Goal: Navigation & Orientation: Find specific page/section

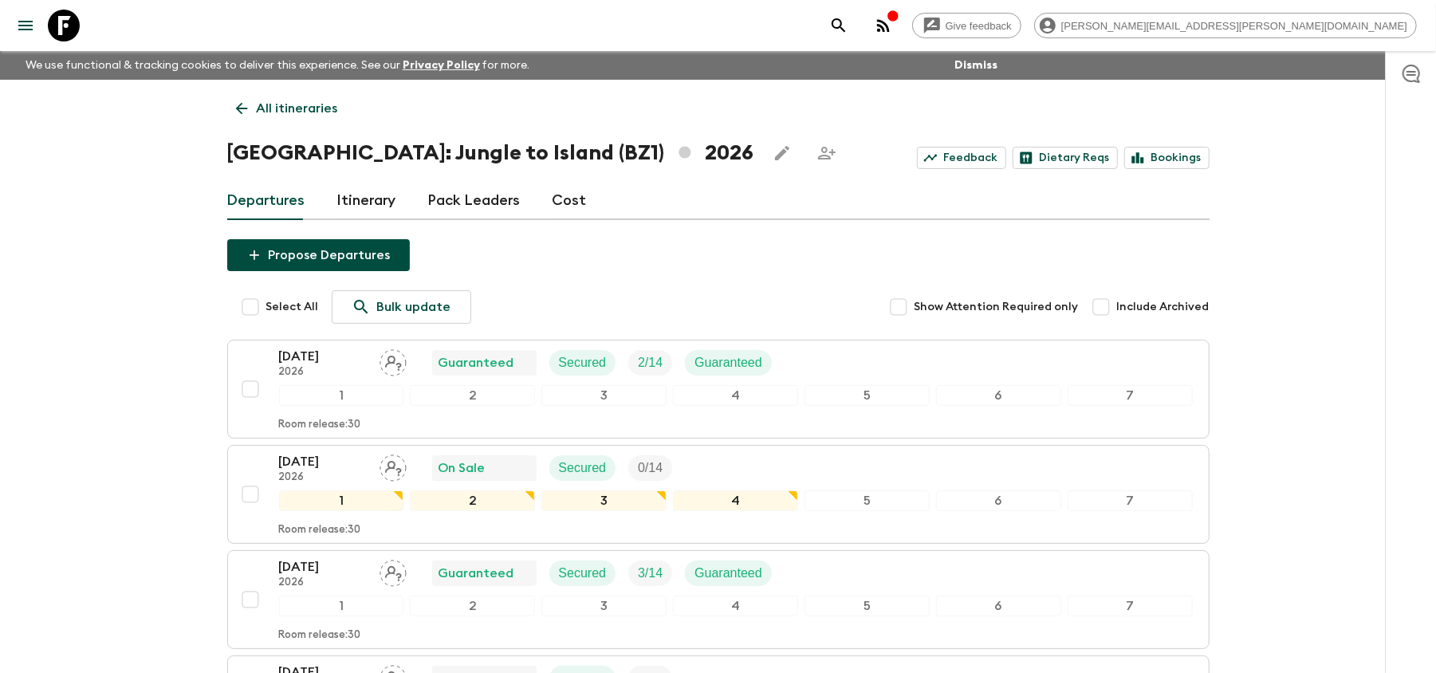
click at [57, 24] on icon at bounding box center [64, 26] width 32 height 32
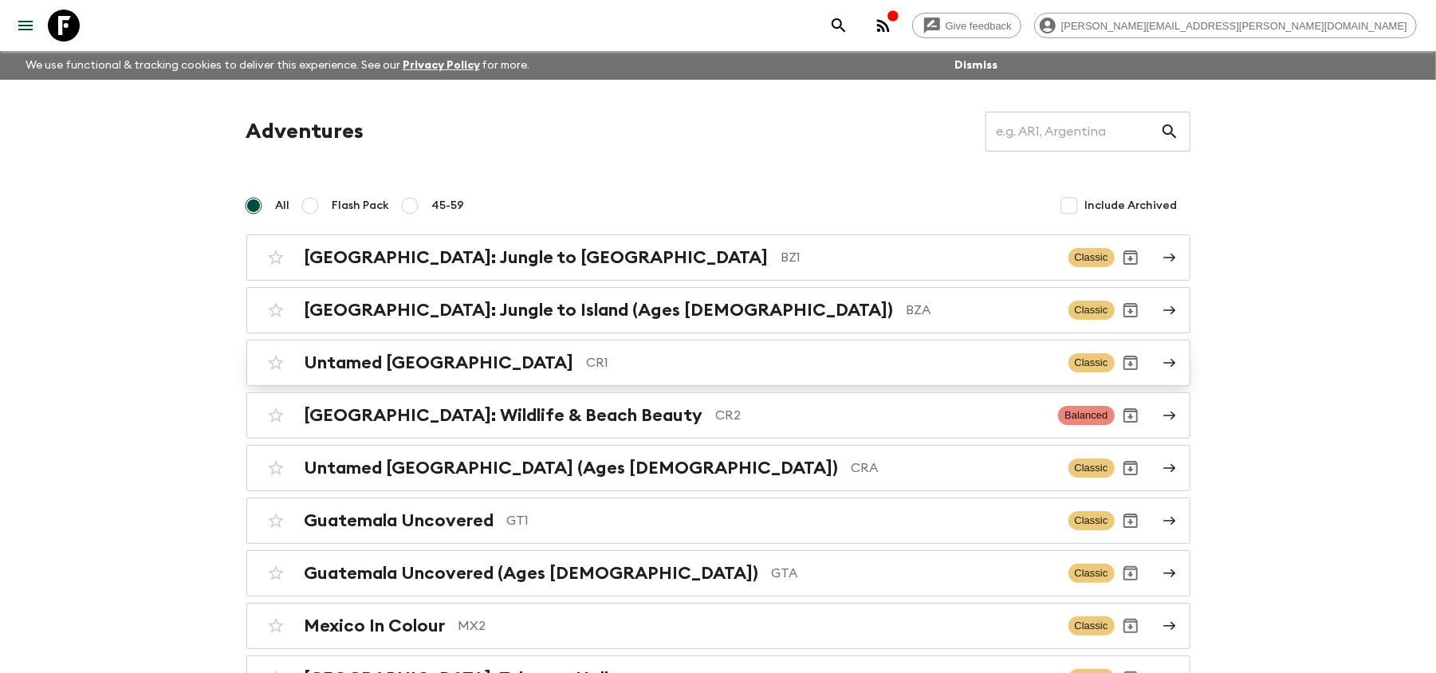
click at [646, 365] on p "CR1" at bounding box center [821, 362] width 469 height 19
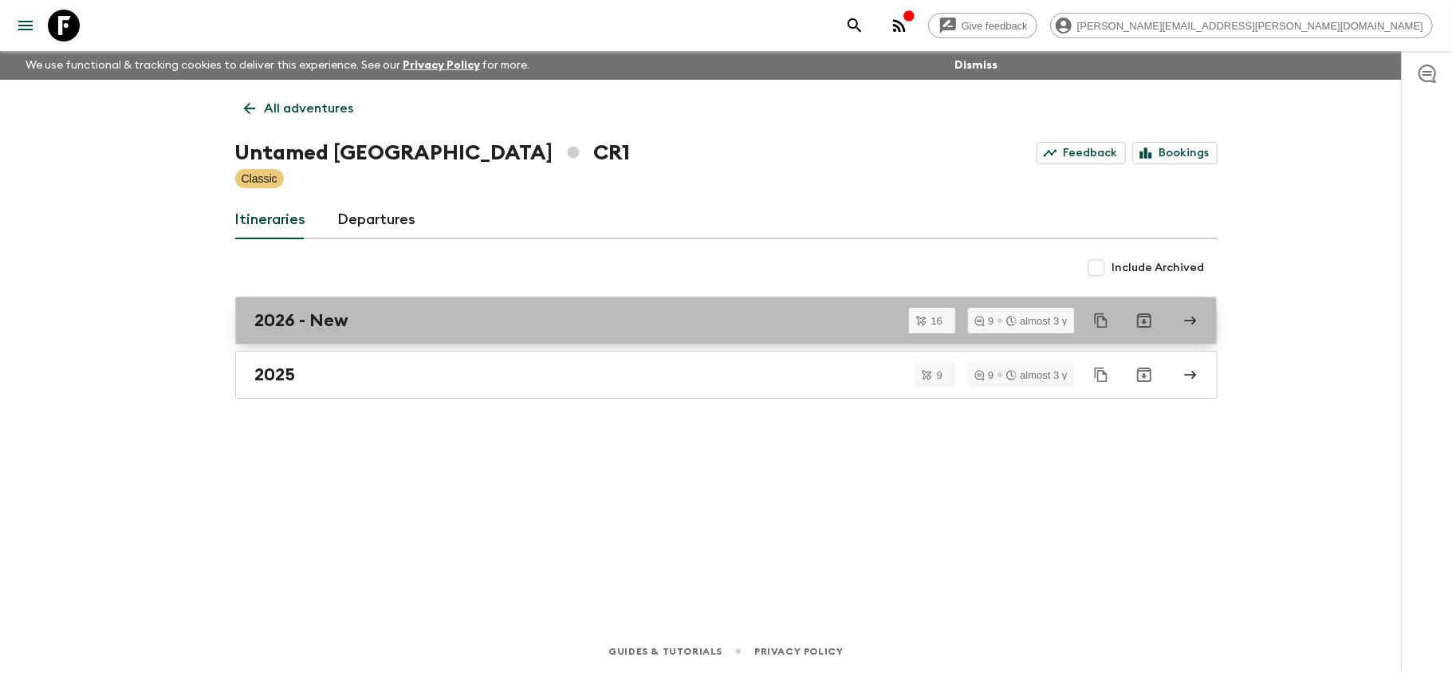
click at [617, 324] on div "2026 - New" at bounding box center [711, 320] width 912 height 21
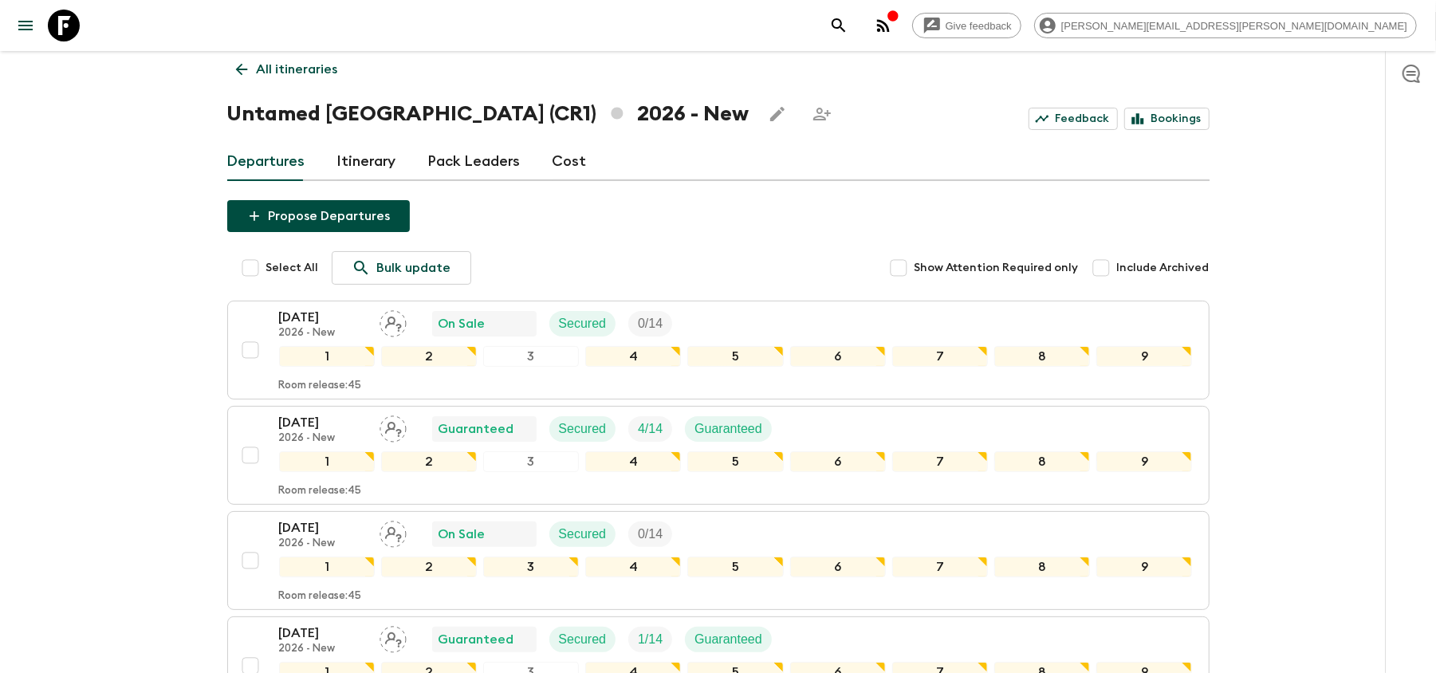
scroll to position [106, 0]
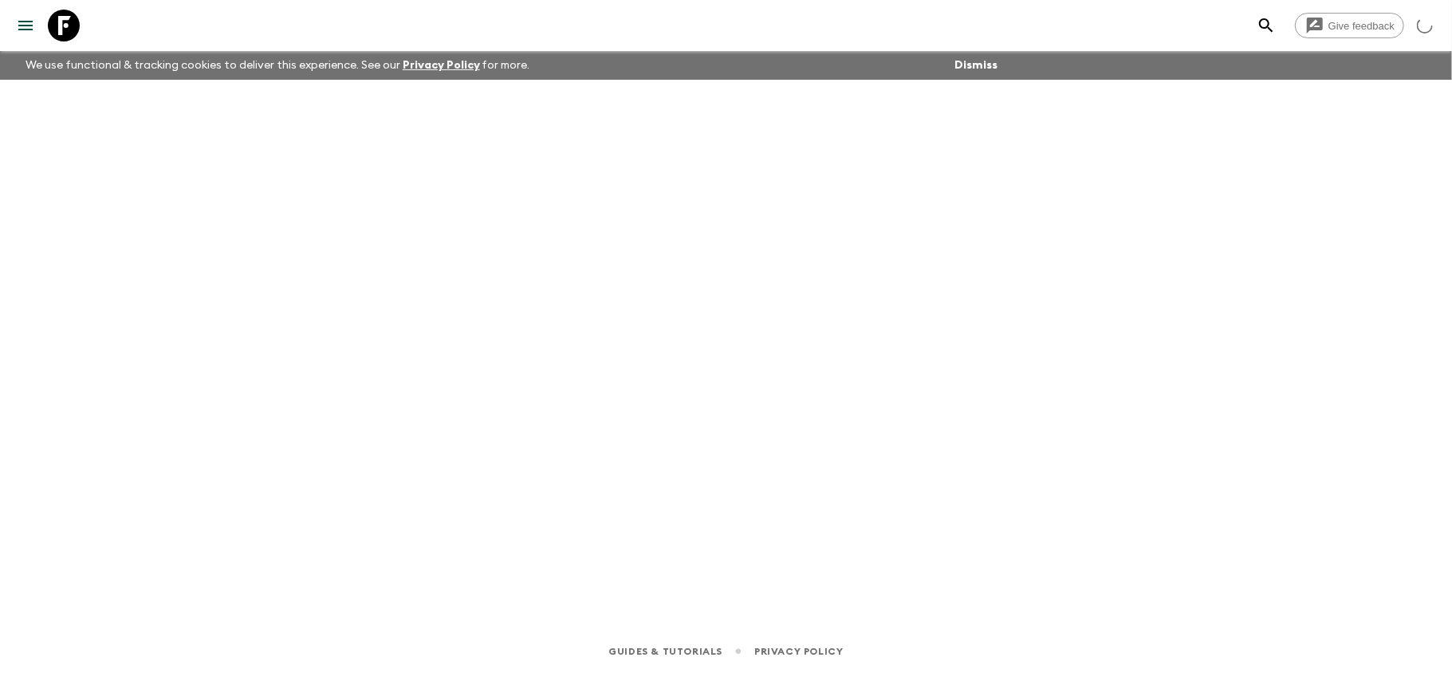
click at [59, 21] on icon at bounding box center [64, 26] width 32 height 32
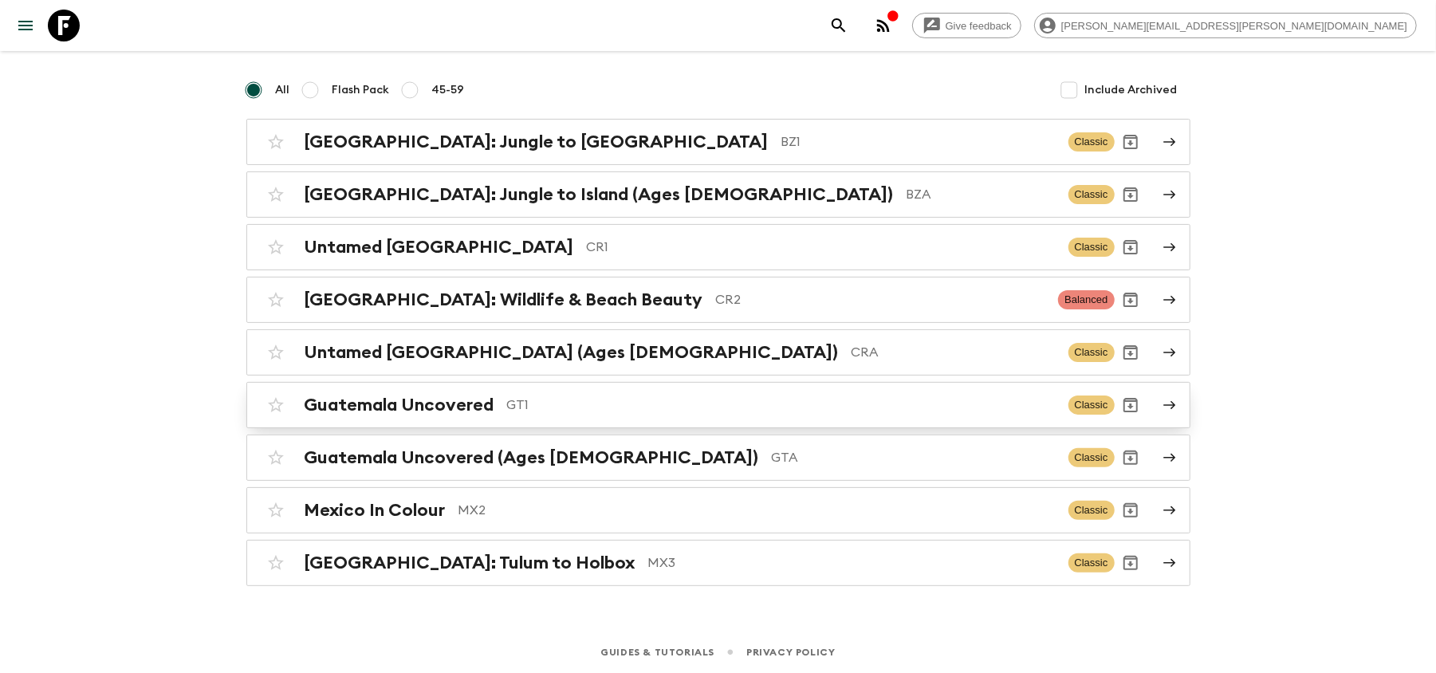
scroll to position [121, 0]
click at [595, 400] on p "GT1" at bounding box center [781, 404] width 549 height 19
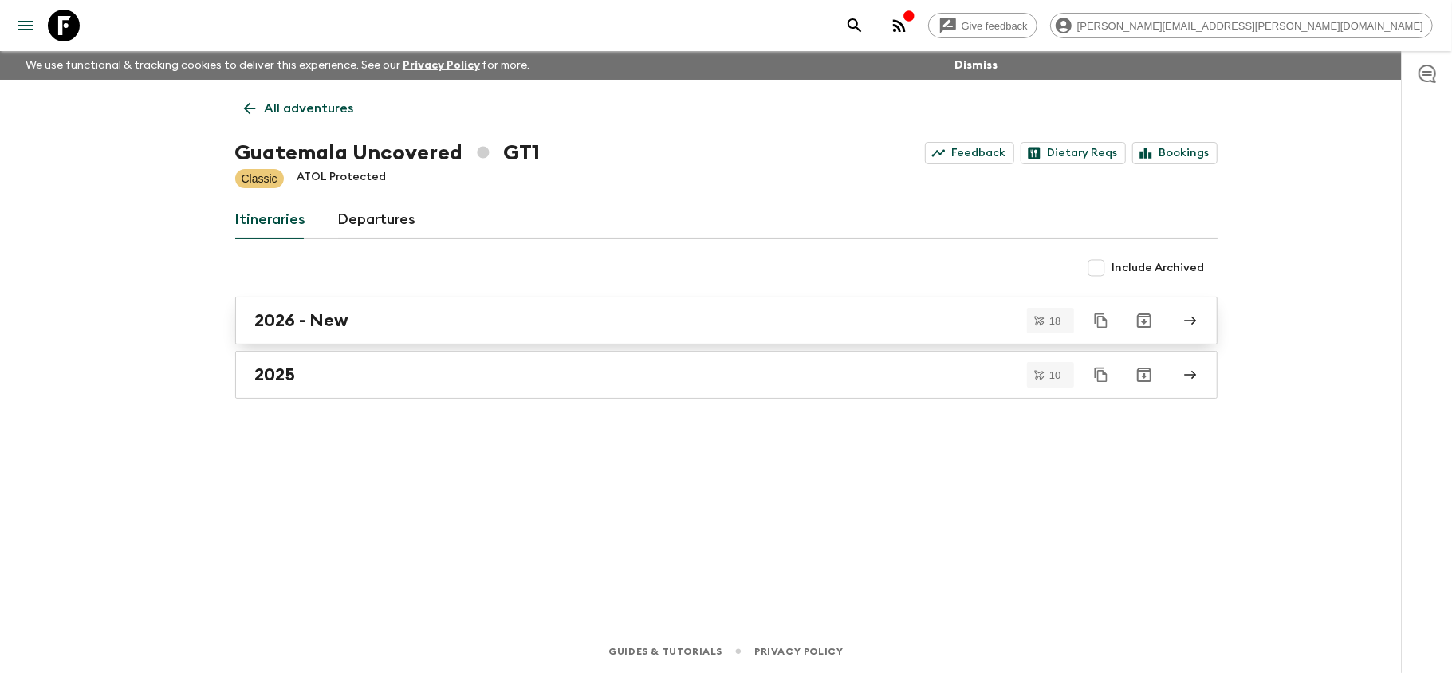
click at [471, 316] on div "2026 - New" at bounding box center [711, 320] width 912 height 21
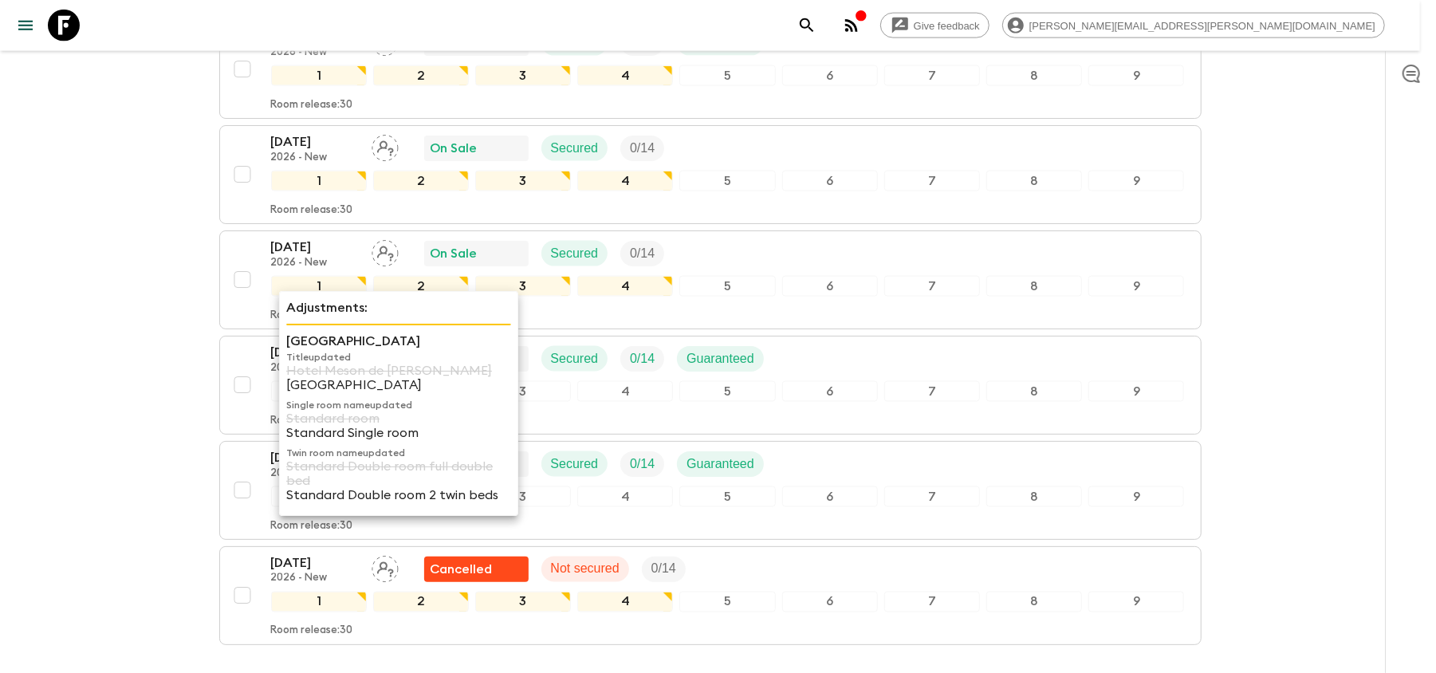
scroll to position [1488, 0]
